Goal: Task Accomplishment & Management: Manage account settings

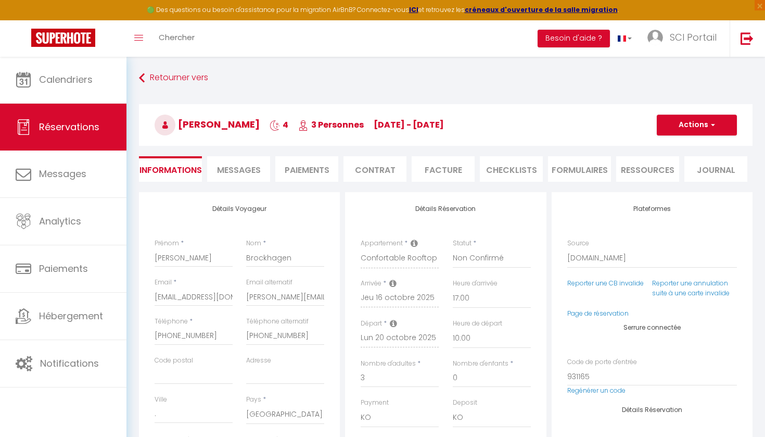
select select "DE"
select select "2"
select select "17:00"
select select "10:00"
select select "10"
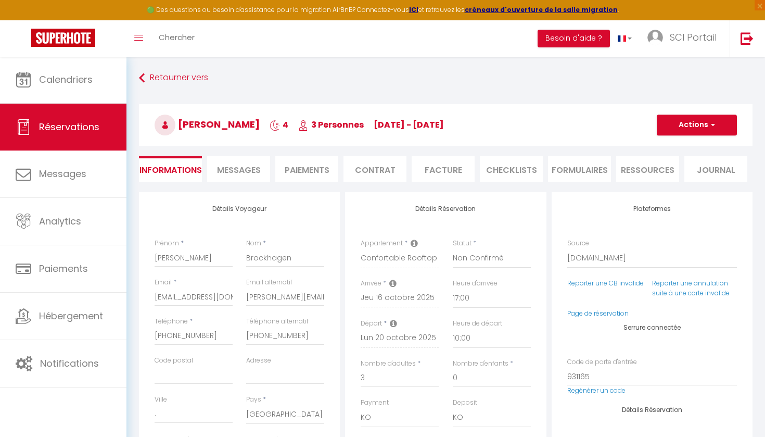
select select "14"
select select "2"
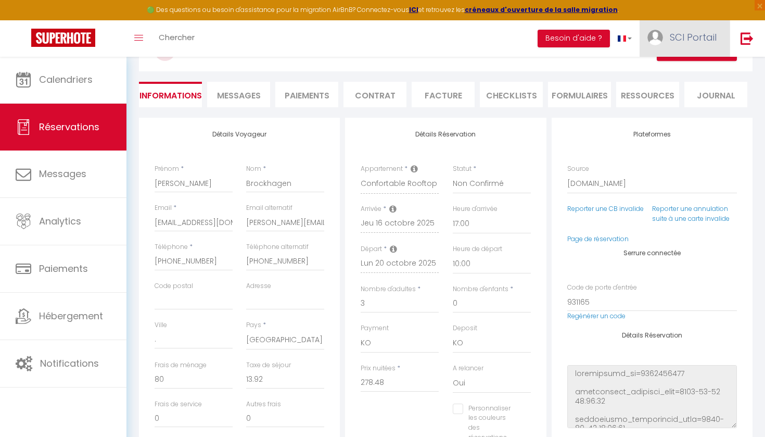
click at [691, 35] on span "SCI Portail" at bounding box center [693, 37] width 47 height 13
click at [676, 70] on link "Paramètres" at bounding box center [688, 72] width 77 height 18
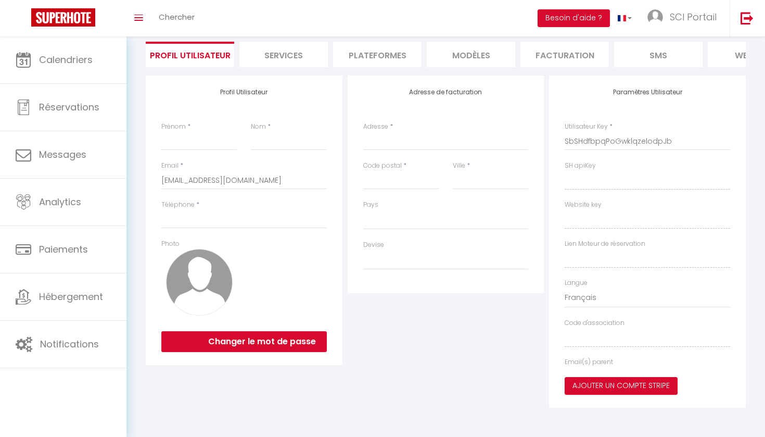
type input "SCI Portail"
type input "Magnanen"
type input "0638117262"
type input "[STREET_ADDRESS]"
type input "75008"
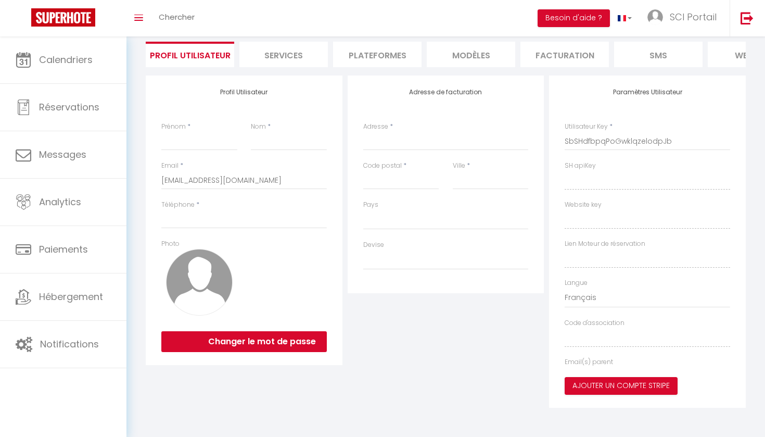
type input "[GEOGRAPHIC_DATA]"
type input "Wz2OSAZTNZQZgstefWSsgms8i"
type input "GKZiE82U6ObuXza9BbfbKhJBY"
type input "[URL][DOMAIN_NAME]"
select select "28"
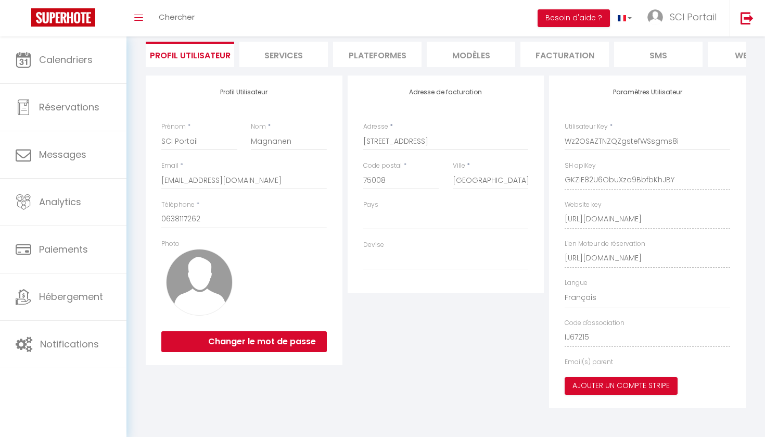
select select "fr"
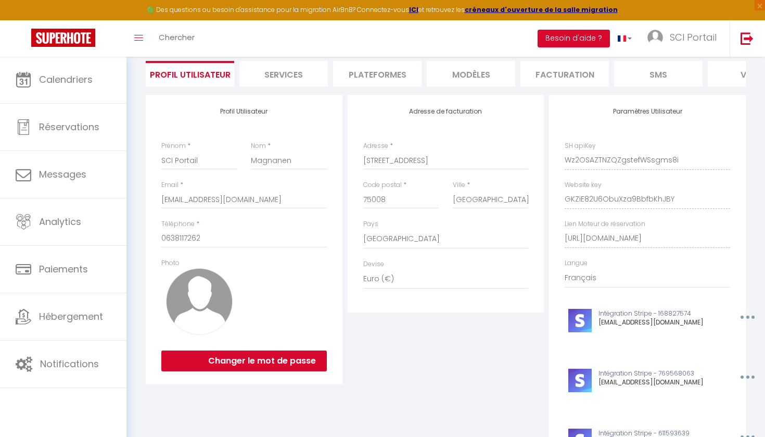
scroll to position [34, 0]
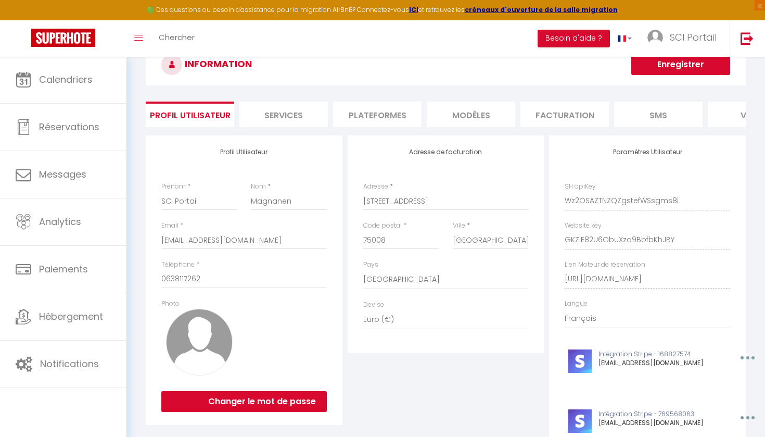
click at [285, 111] on li "Services" at bounding box center [283, 114] width 88 height 26
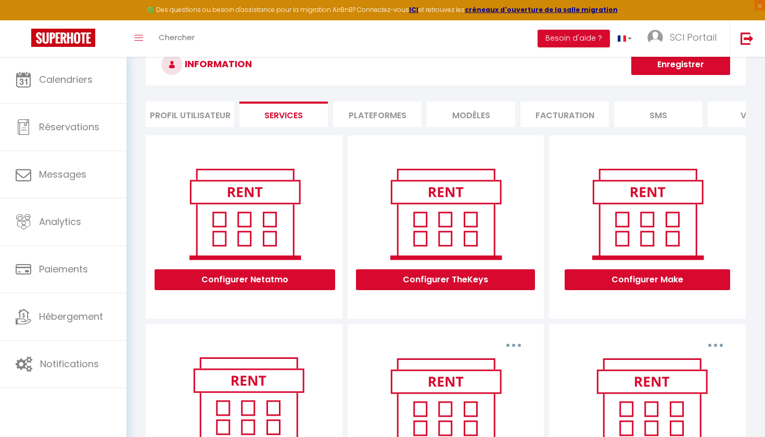
click at [212, 112] on li "Profil Utilisateur" at bounding box center [190, 114] width 88 height 26
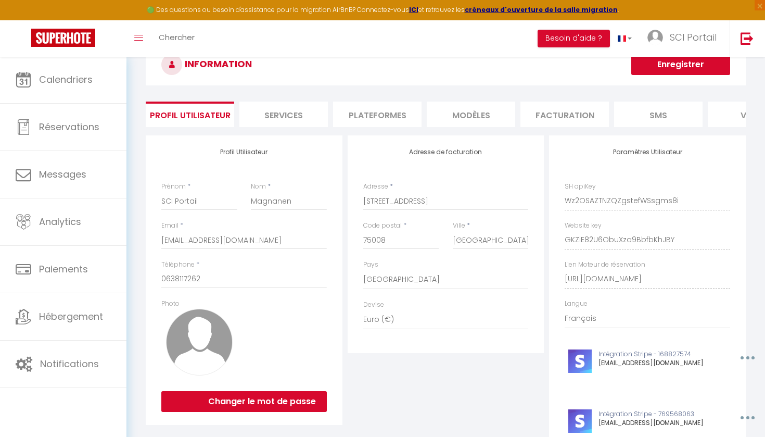
click at [556, 196] on div "Paramètres Utilisateur SH apiKey Wz2OSAZTNZQZgstefWSsgms8i Website key GKZiE82U…" at bounding box center [647, 347] width 197 height 424
